Goal: Navigation & Orientation: Find specific page/section

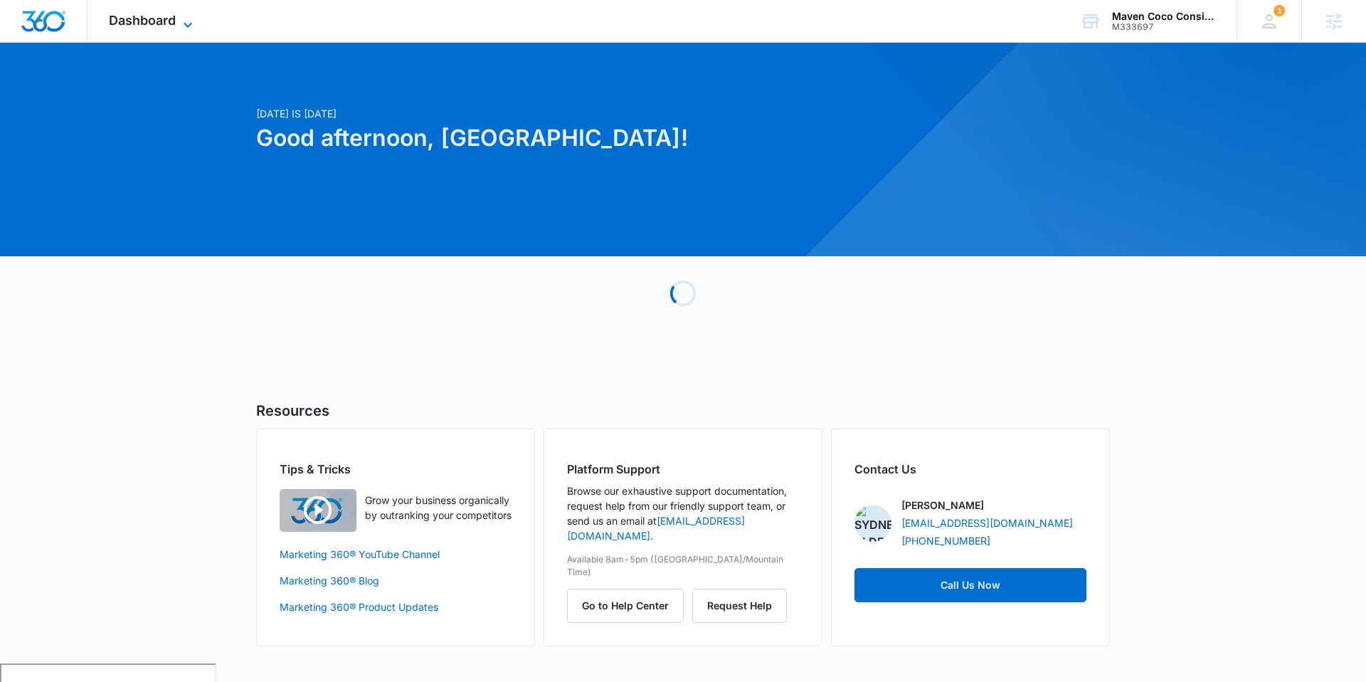
click at [174, 16] on span "Dashboard" at bounding box center [142, 20] width 67 height 15
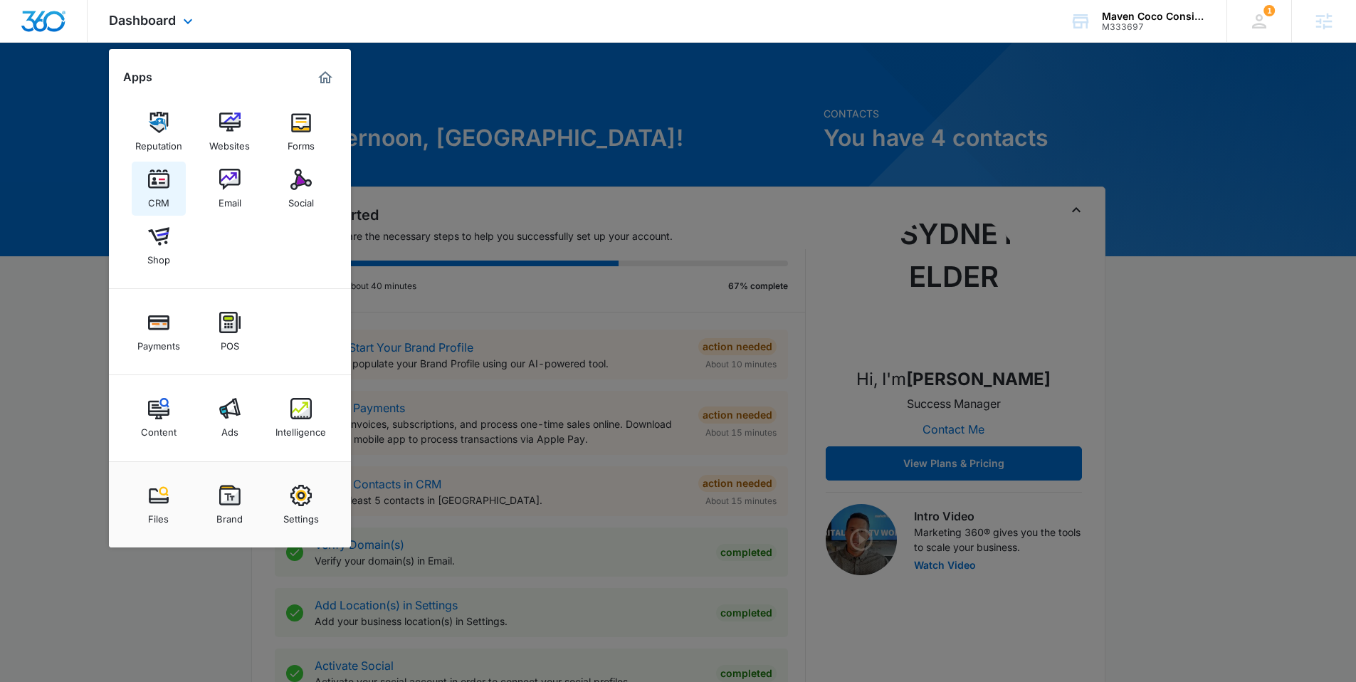
click at [167, 177] on img at bounding box center [158, 179] width 21 height 21
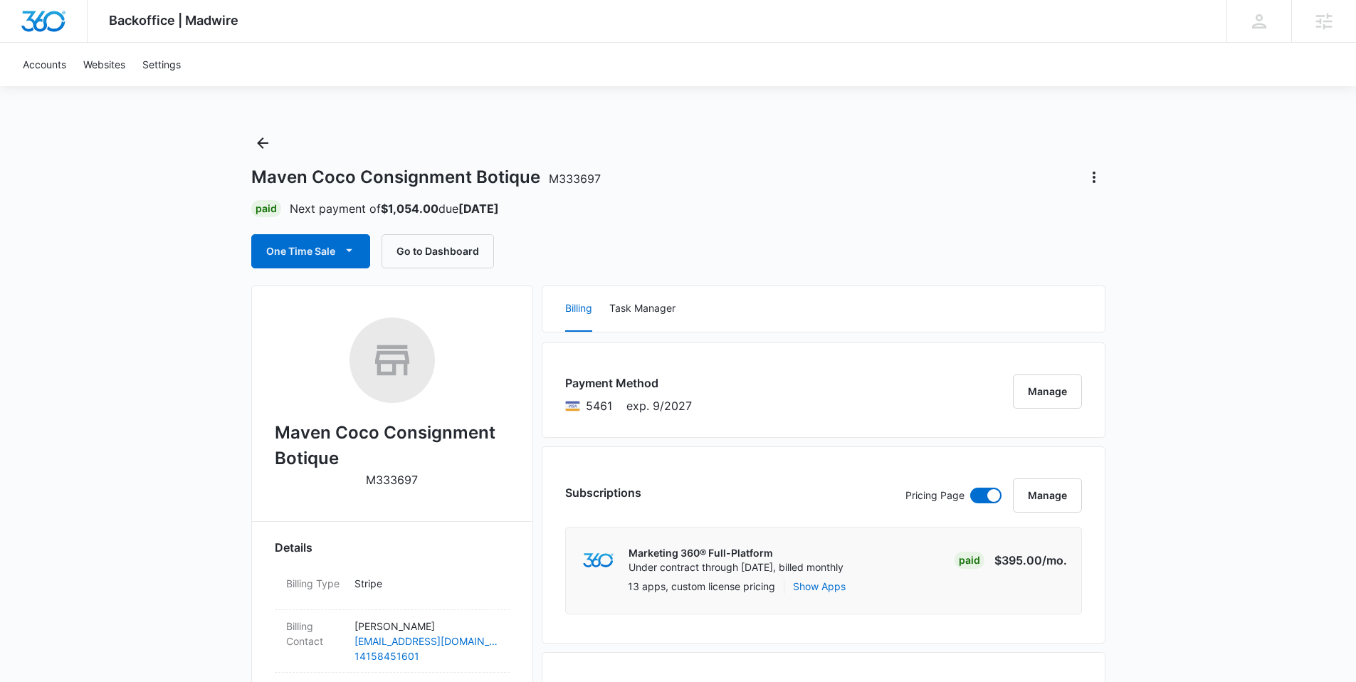
scroll to position [3, 0]
